Goal: Transaction & Acquisition: Book appointment/travel/reservation

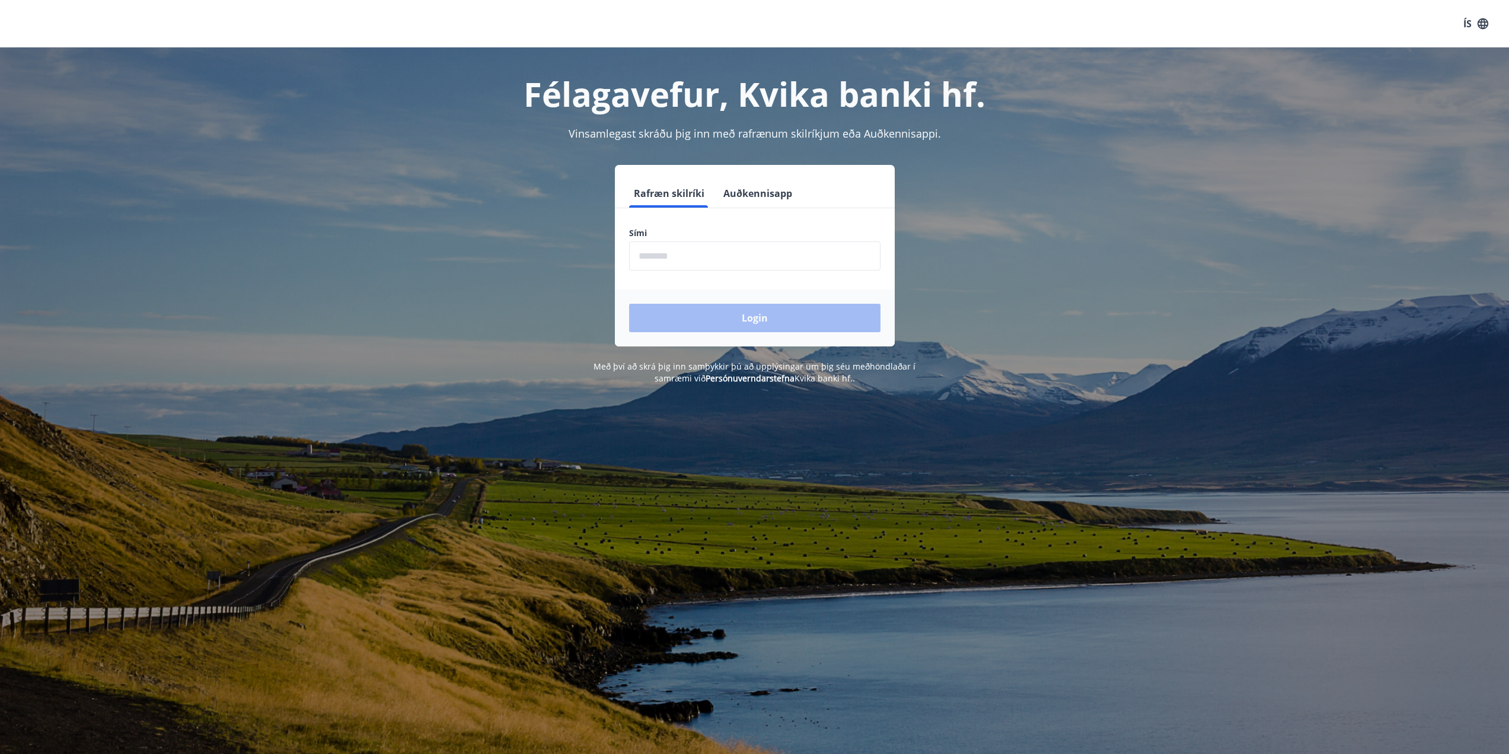
click at [715, 269] on input "phone" at bounding box center [754, 255] width 251 height 29
type input "********"
click at [717, 314] on button "Login" at bounding box center [754, 318] width 251 height 28
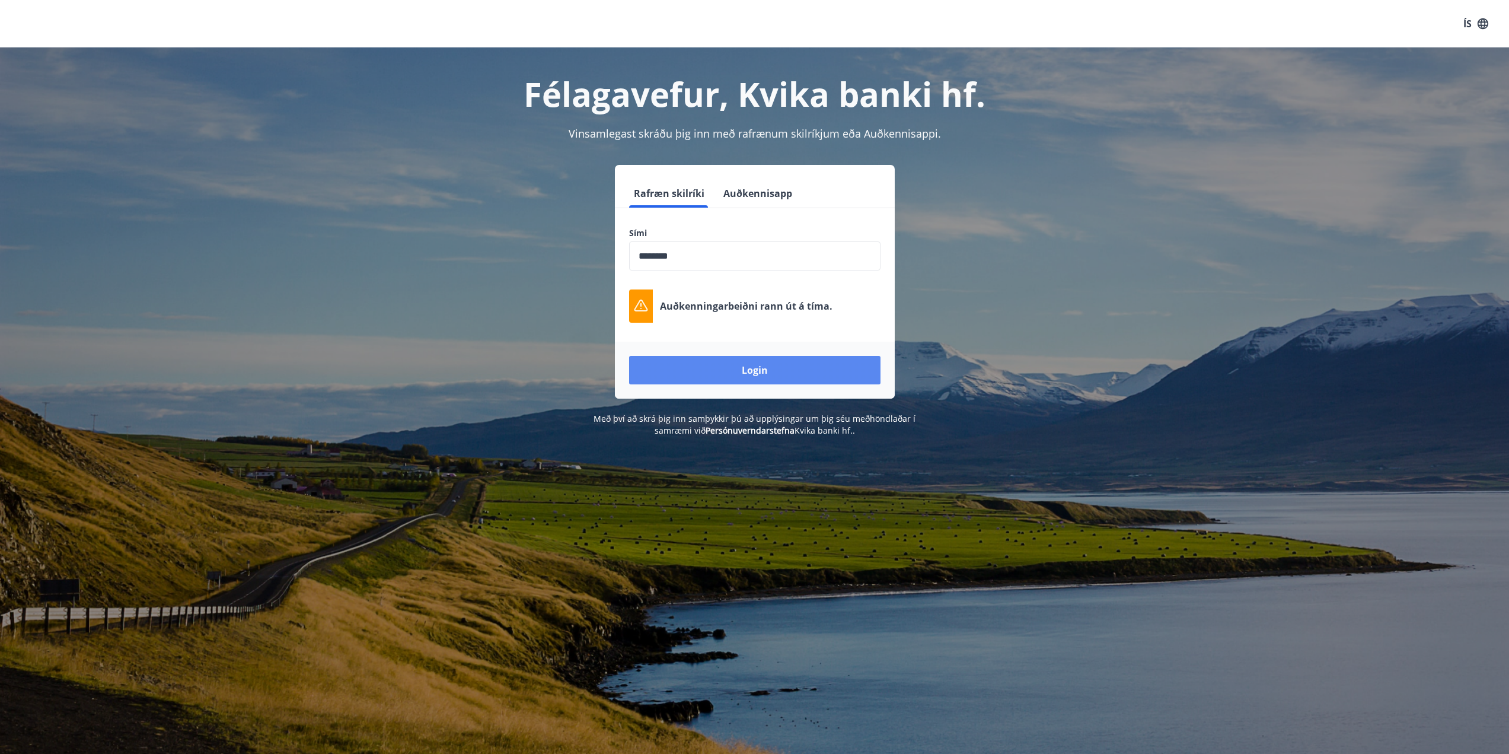
click at [760, 372] on button "Login" at bounding box center [754, 370] width 251 height 28
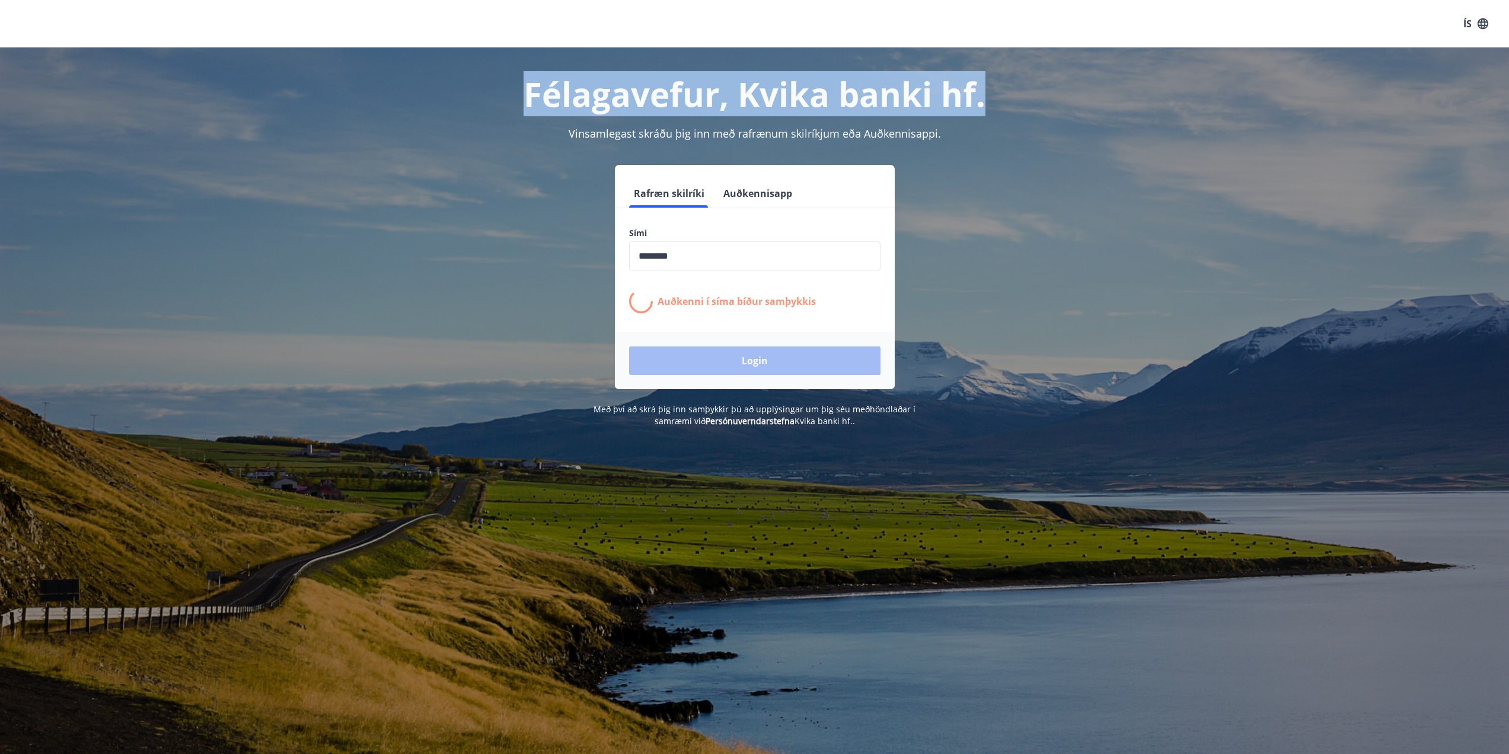
drag, startPoint x: 528, startPoint y: 89, endPoint x: 982, endPoint y: 101, distance: 454.4
click at [982, 101] on h1 "Félagavefur, Kvika banki hf." at bounding box center [754, 93] width 825 height 45
click at [935, 92] on h1 "Félagavefur, Kvika banki hf." at bounding box center [754, 93] width 825 height 45
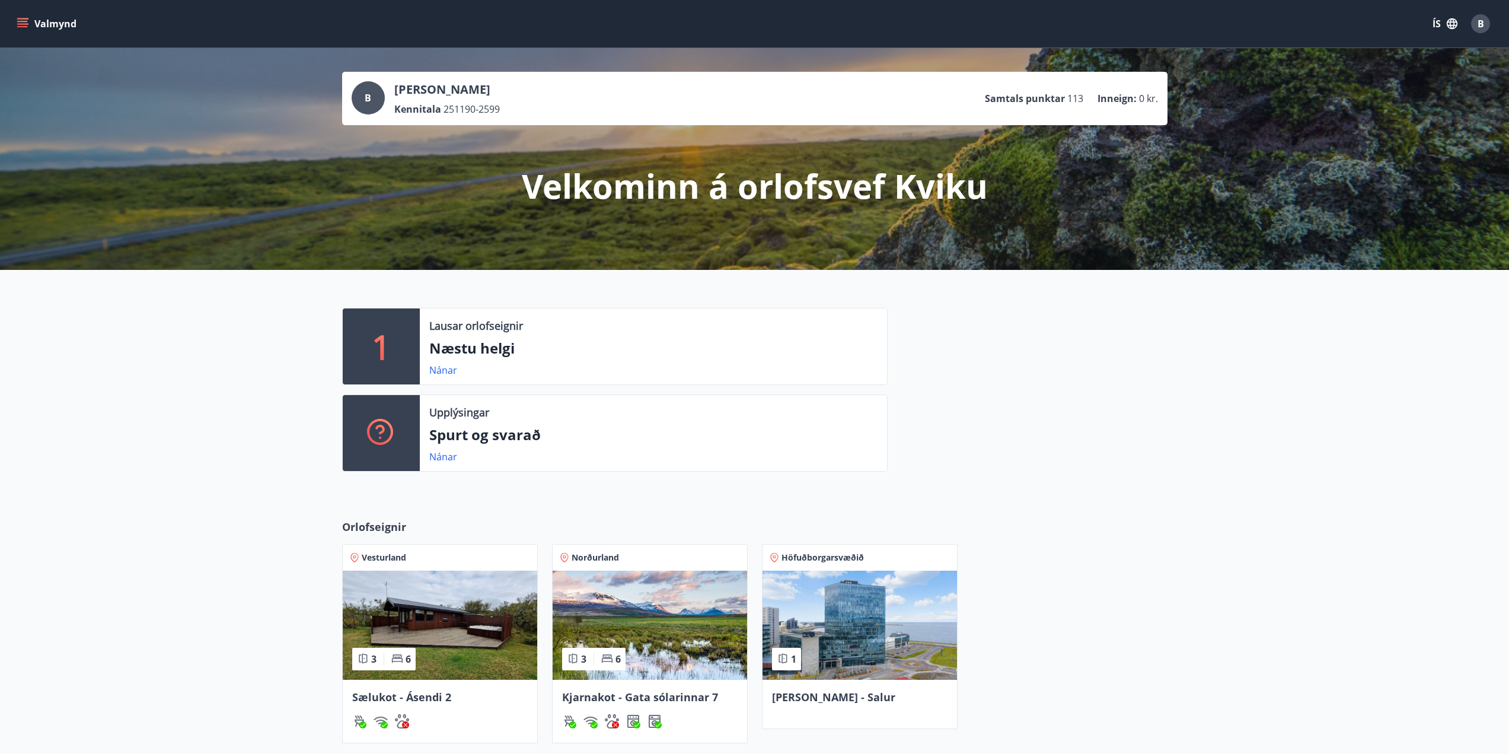
drag, startPoint x: 209, startPoint y: 522, endPoint x: 263, endPoint y: 399, distance: 134.6
click at [209, 519] on div "Orlofseignir Vesturland 3 6 Sælukot - Ásendi 2 Norðurland 3 6 Kjarnakot - Gata …" at bounding box center [754, 652] width 1509 height 305
click at [27, 23] on icon "menu" at bounding box center [23, 24] width 12 height 12
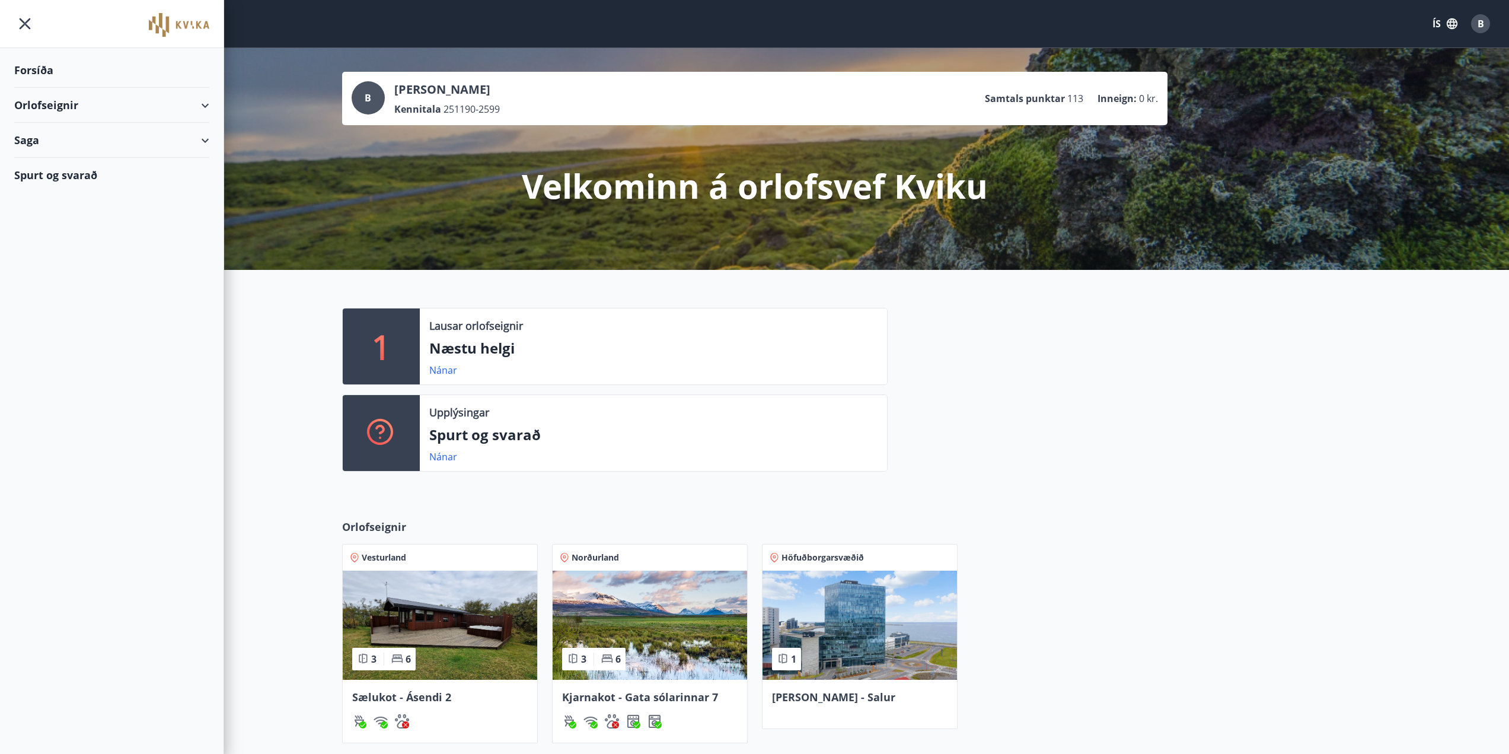
click at [206, 104] on div "Orlofseignir" at bounding box center [111, 105] width 195 height 35
click at [82, 156] on div "Bókunardagatal" at bounding box center [112, 160] width 176 height 25
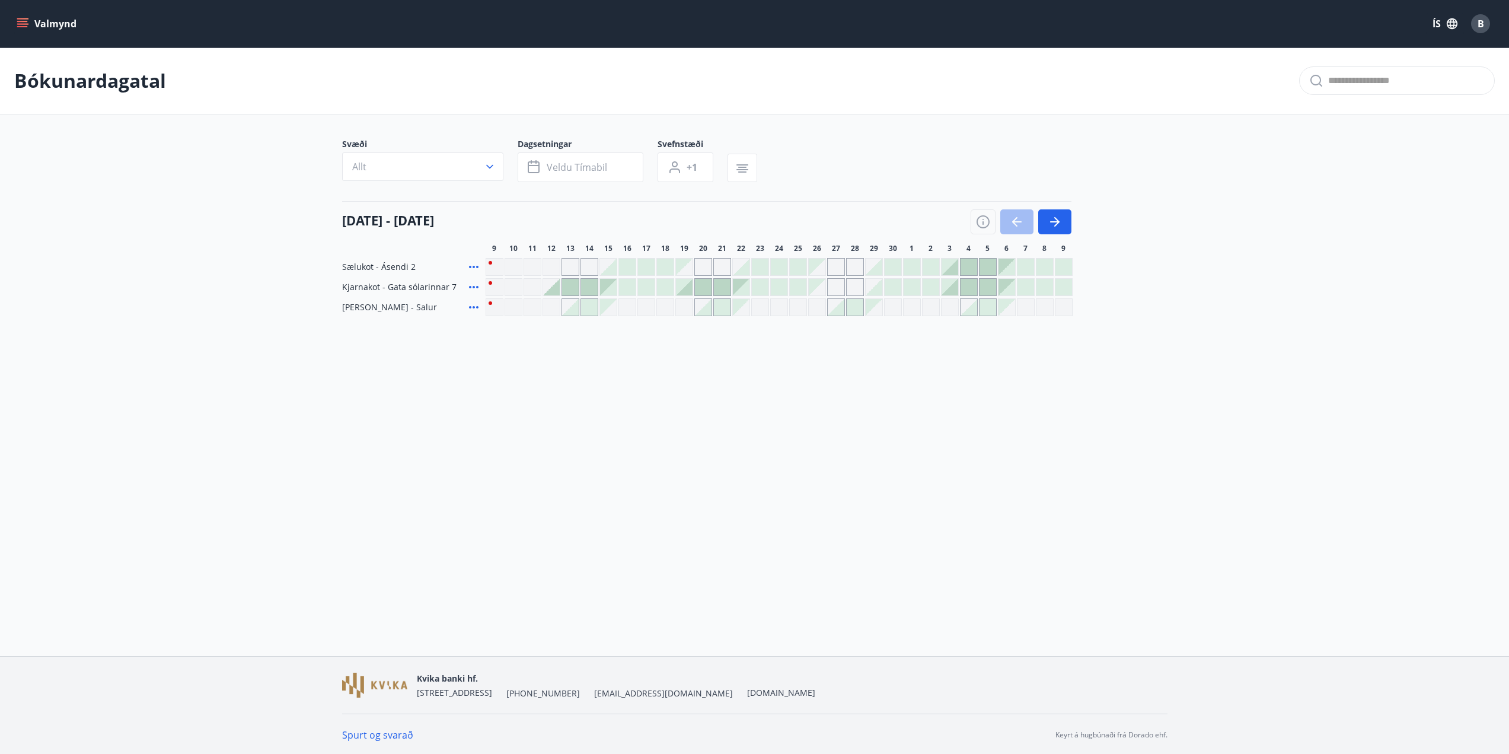
click at [847, 286] on div "Gráir dagar eru ekki bókanlegir" at bounding box center [855, 287] width 18 height 18
click at [983, 438] on div "Valmynd ÍS B Bókunardagatal Svæði Allt Dagsetningar Veldu tímabil Svefnstæði +1…" at bounding box center [754, 328] width 1509 height 656
click at [1060, 222] on icon "button" at bounding box center [1055, 222] width 14 height 14
click at [815, 283] on div at bounding box center [817, 287] width 17 height 17
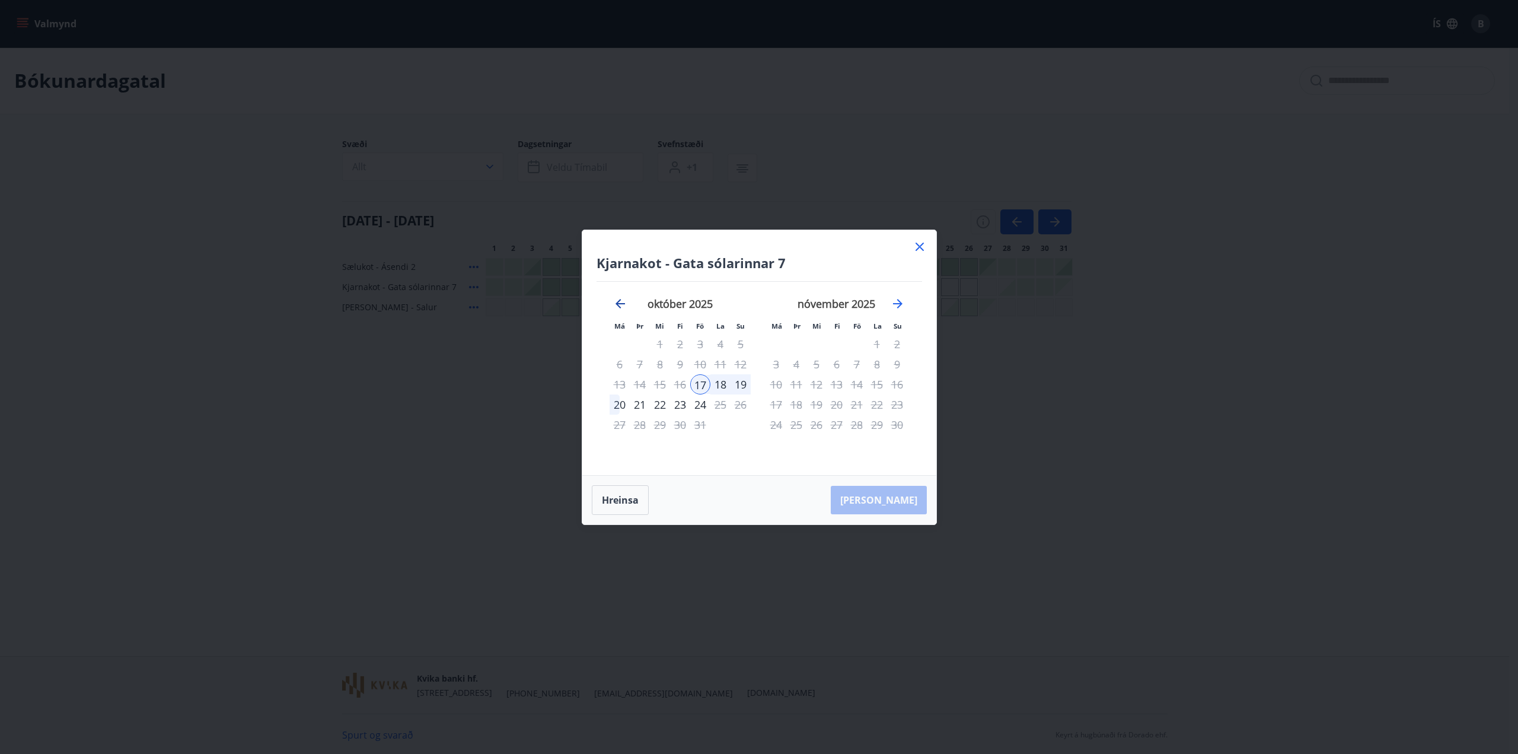
click at [619, 303] on icon "Move backward to switch to the previous month." at bounding box center [620, 303] width 9 height 9
click at [894, 305] on icon "Move forward to switch to the next month." at bounding box center [898, 304] width 14 height 14
click at [898, 304] on icon "Move forward to switch to the next month." at bounding box center [897, 303] width 9 height 9
drag, startPoint x: 917, startPoint y: 248, endPoint x: 921, endPoint y: 276, distance: 27.6
click at [919, 251] on icon at bounding box center [920, 247] width 14 height 14
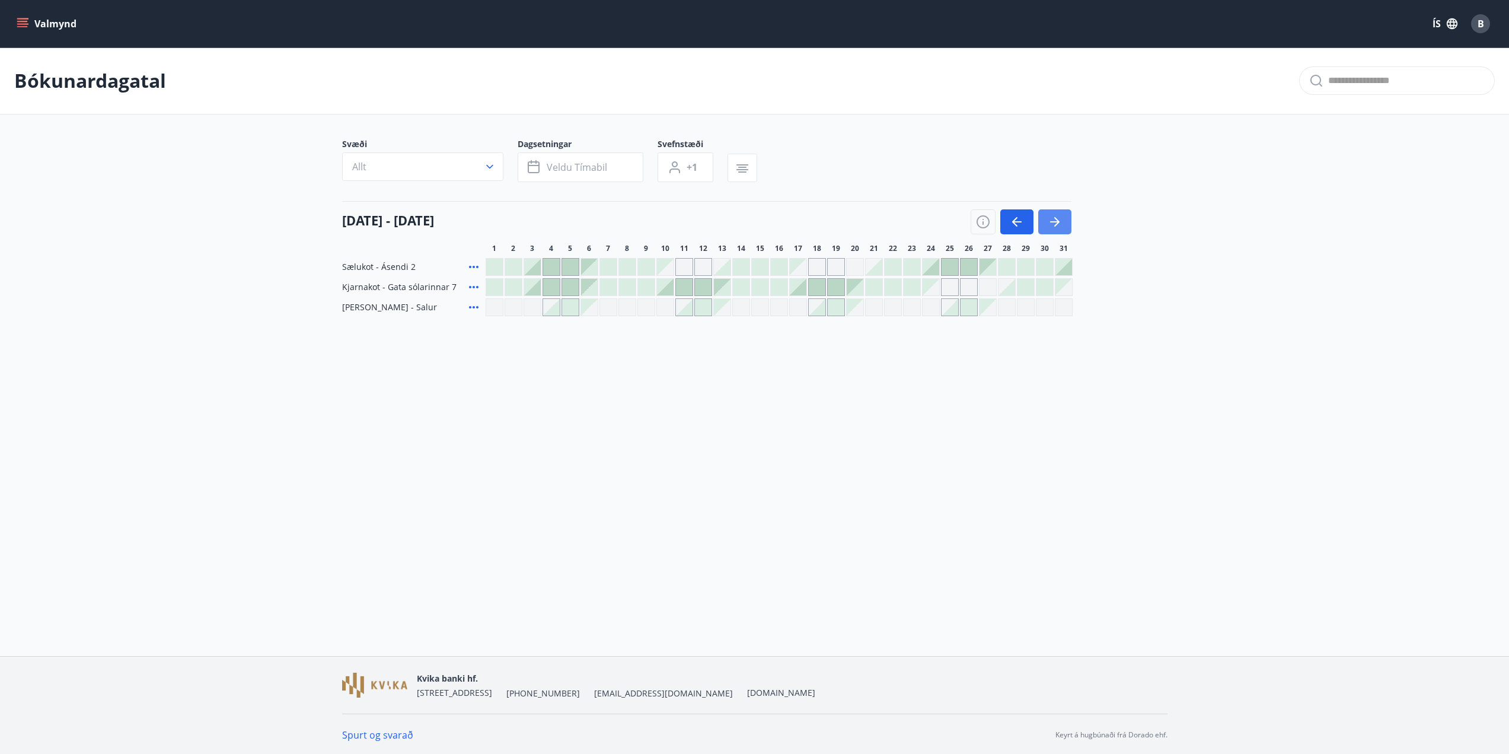
click at [1046, 224] on button "button" at bounding box center [1054, 221] width 33 height 25
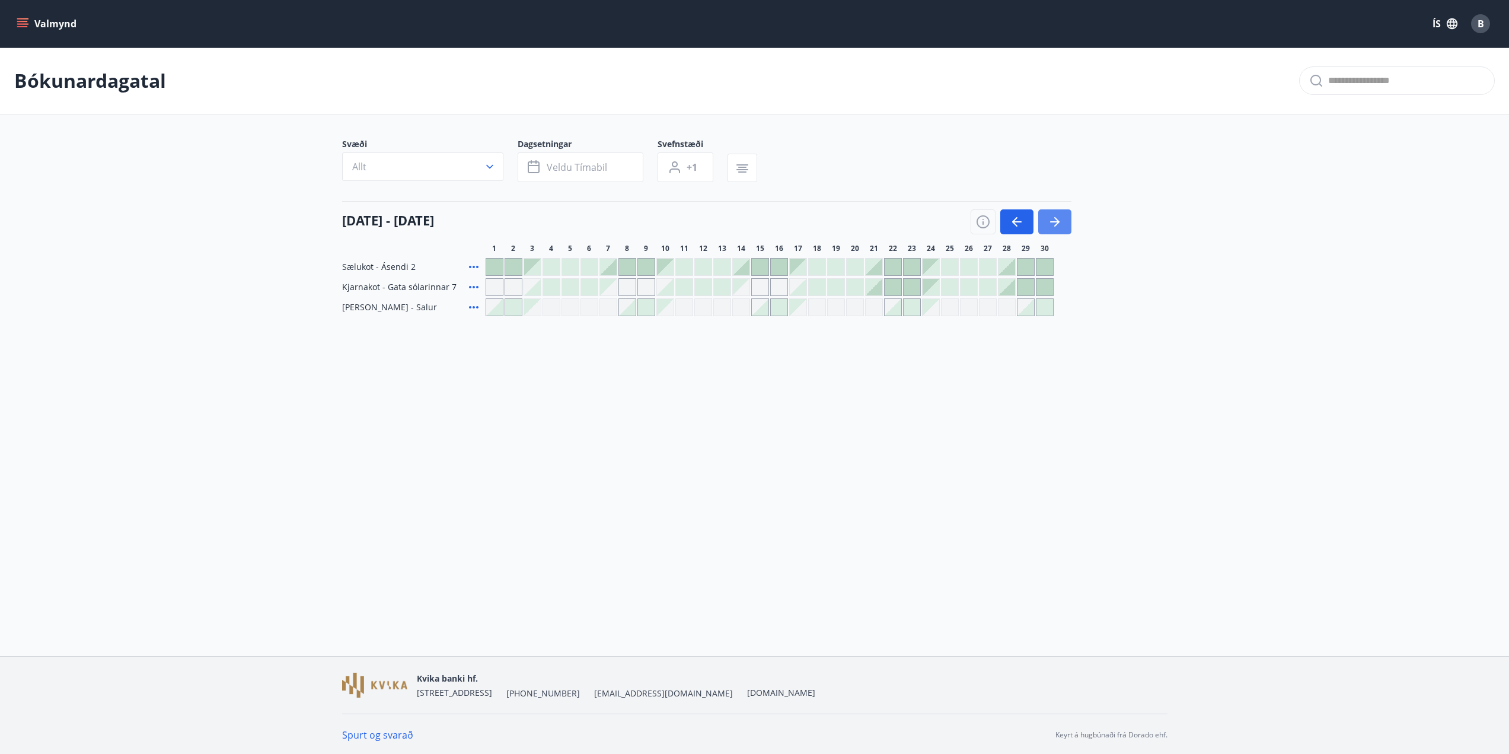
click at [1055, 224] on icon "button" at bounding box center [1055, 222] width 14 height 14
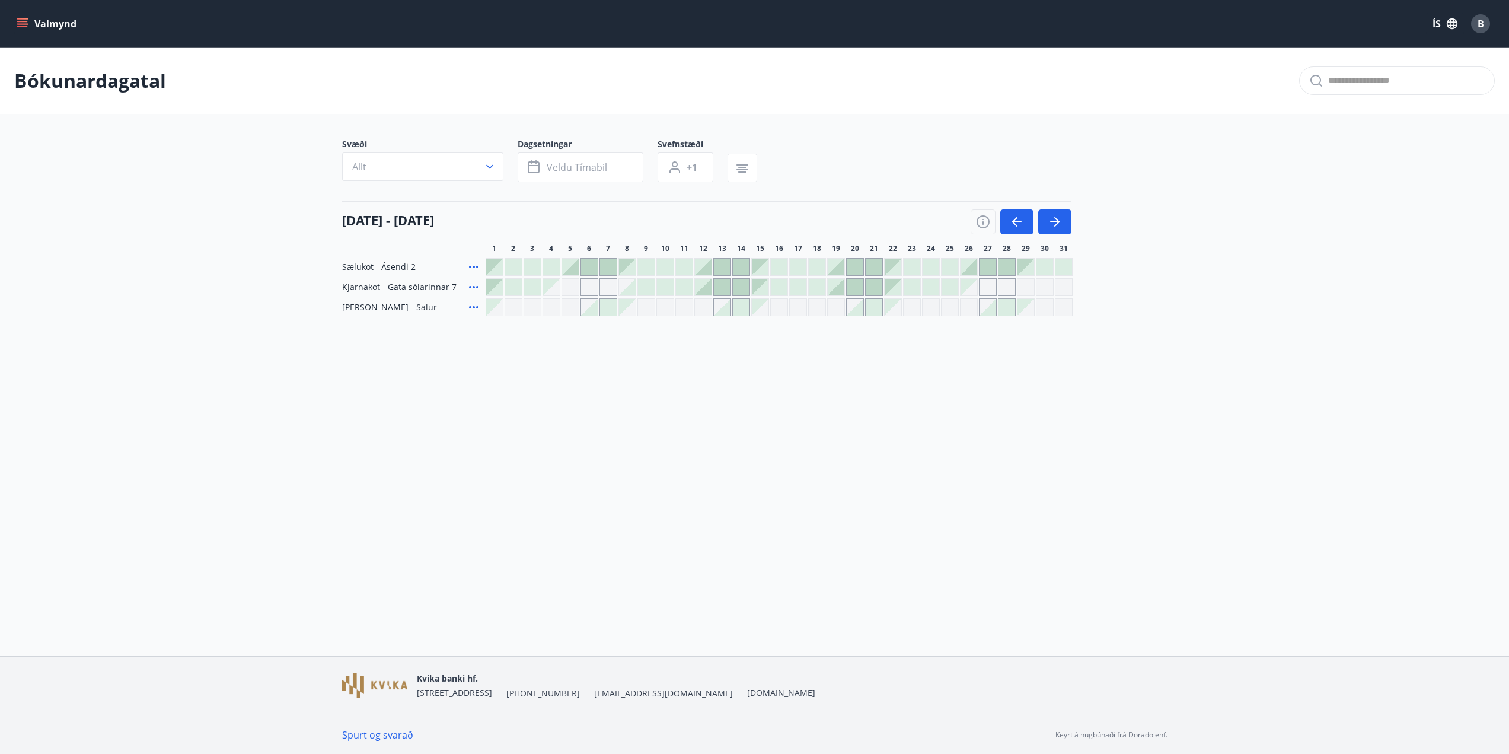
click at [719, 286] on div at bounding box center [722, 287] width 17 height 17
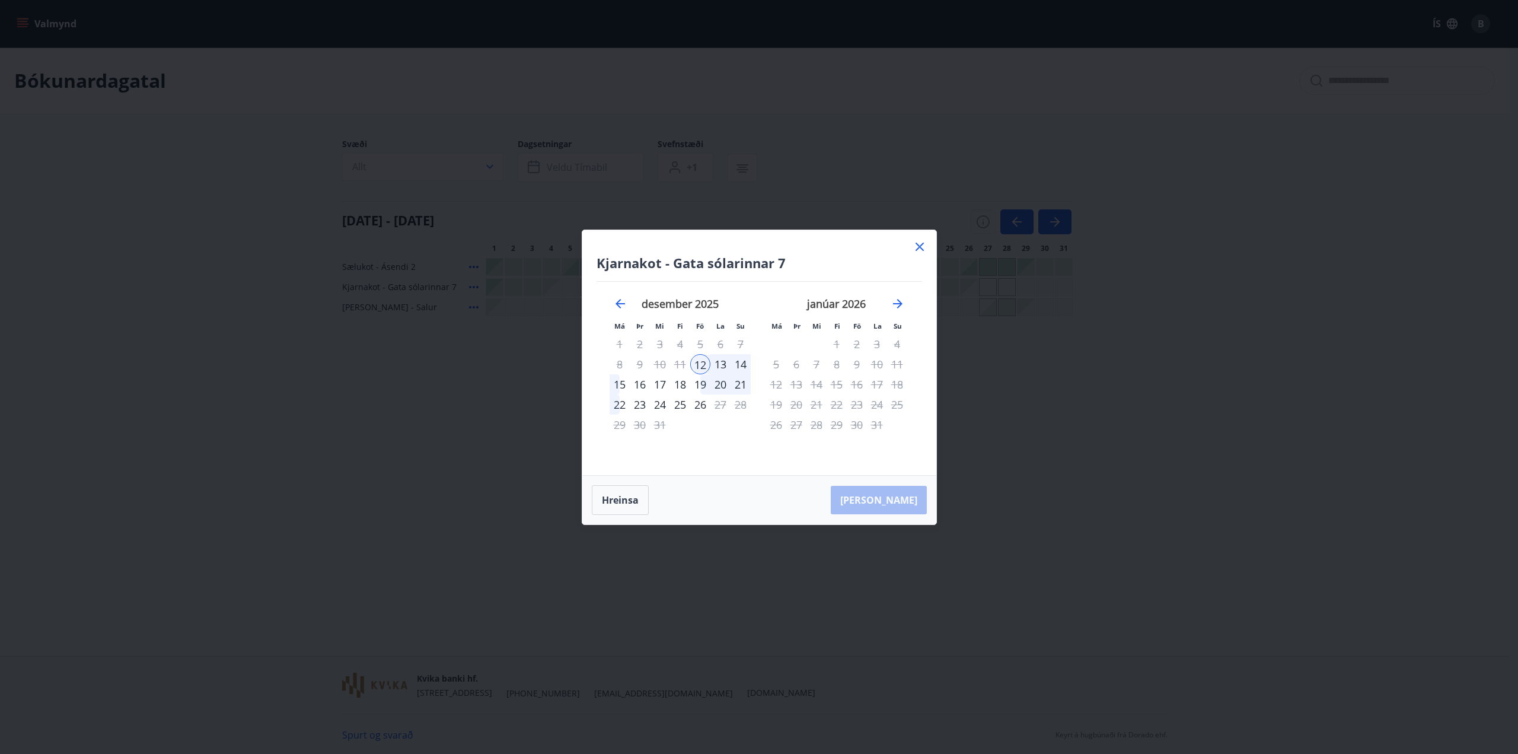
click at [628, 305] on div "desember 2025" at bounding box center [680, 308] width 141 height 52
click at [623, 304] on icon "Move backward to switch to the previous month." at bounding box center [620, 304] width 14 height 14
click at [906, 241] on div "Kjarnakot - Gata sólarinnar 7 Má Þr Mi Fi Fö La Su Má Þr Mi Fi Fö La Su septemb…" at bounding box center [759, 352] width 354 height 245
click at [918, 249] on icon at bounding box center [920, 247] width 14 height 14
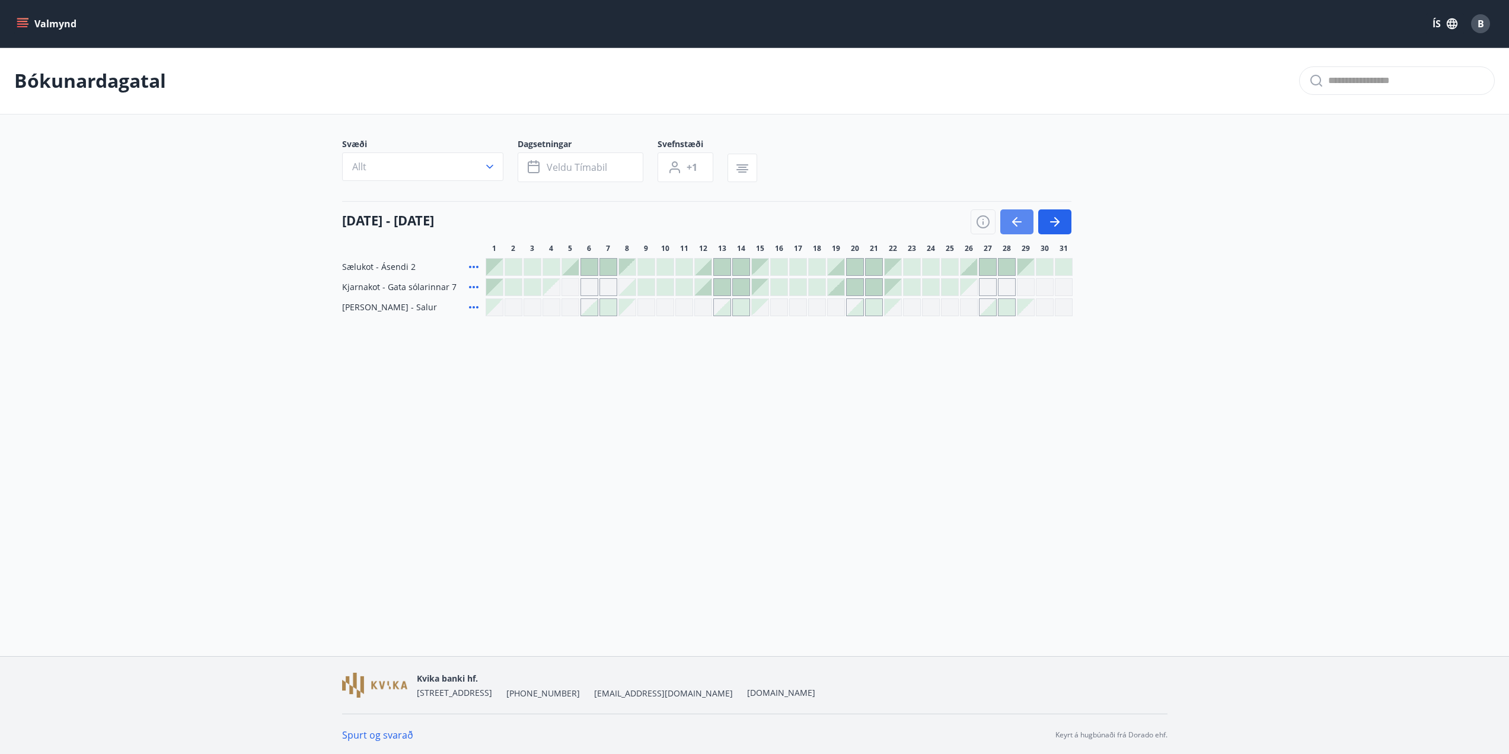
click at [1015, 221] on icon "button" at bounding box center [1017, 222] width 14 height 14
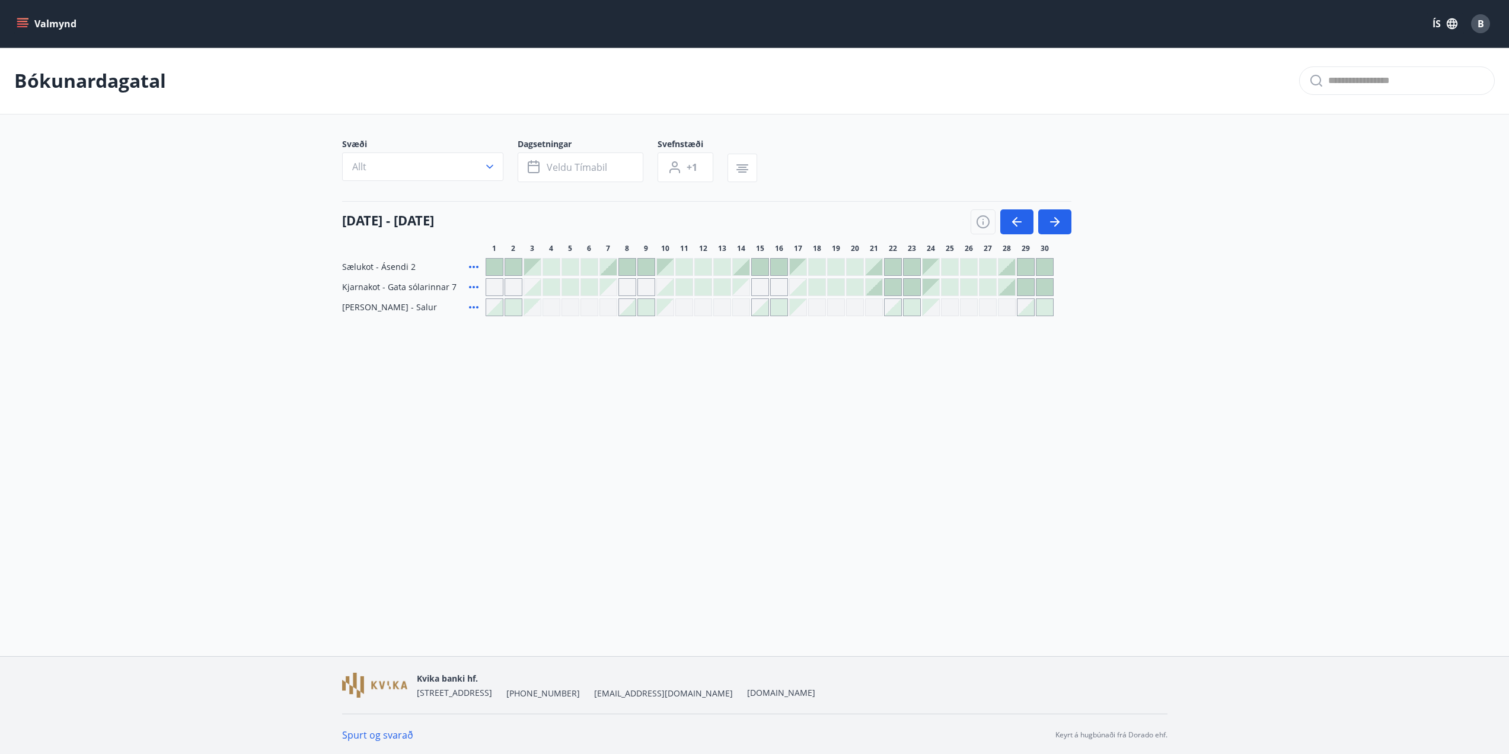
click at [890, 284] on div at bounding box center [893, 287] width 17 height 17
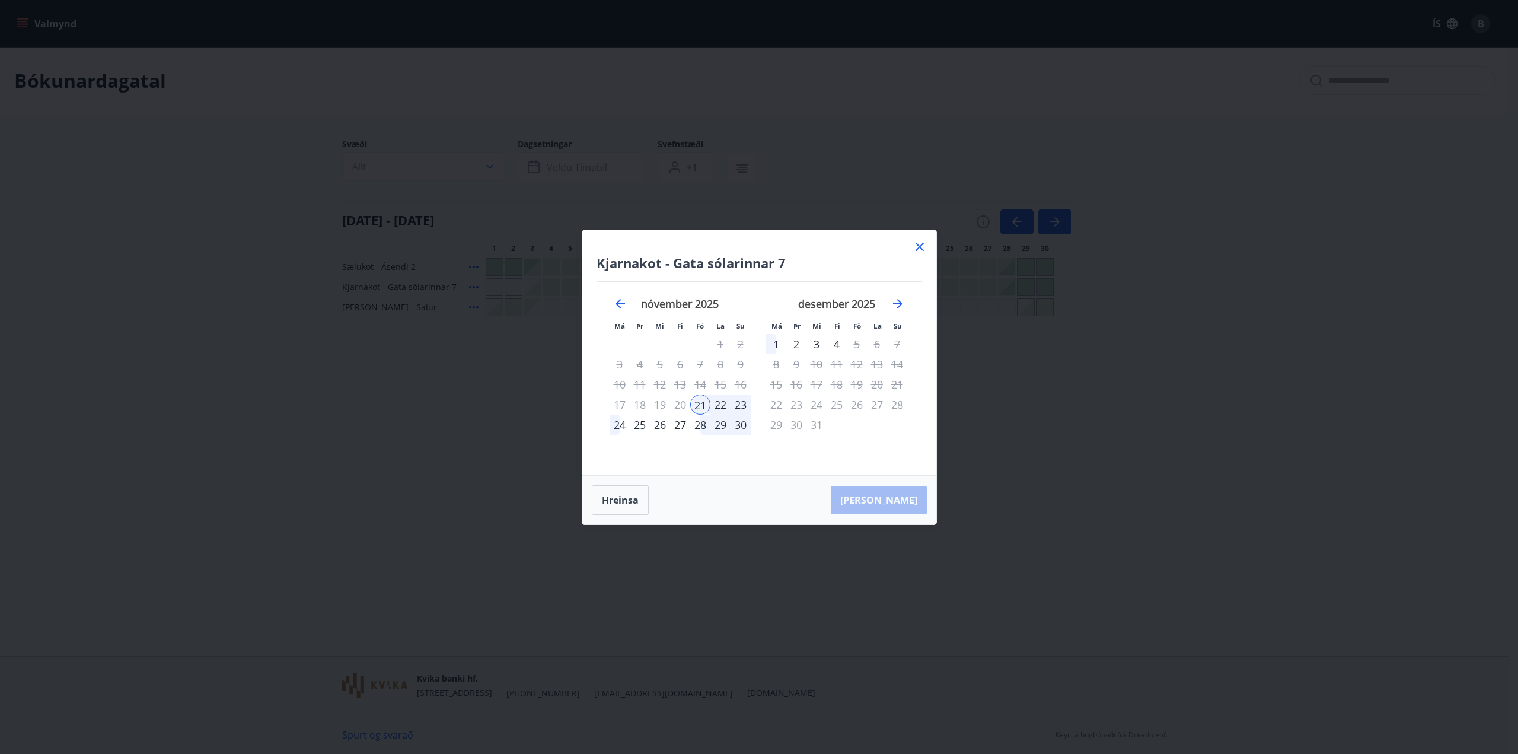
click at [701, 405] on div "21" at bounding box center [700, 404] width 20 height 20
click at [619, 422] on div "24" at bounding box center [620, 425] width 20 height 20
